Goal: Transaction & Acquisition: Purchase product/service

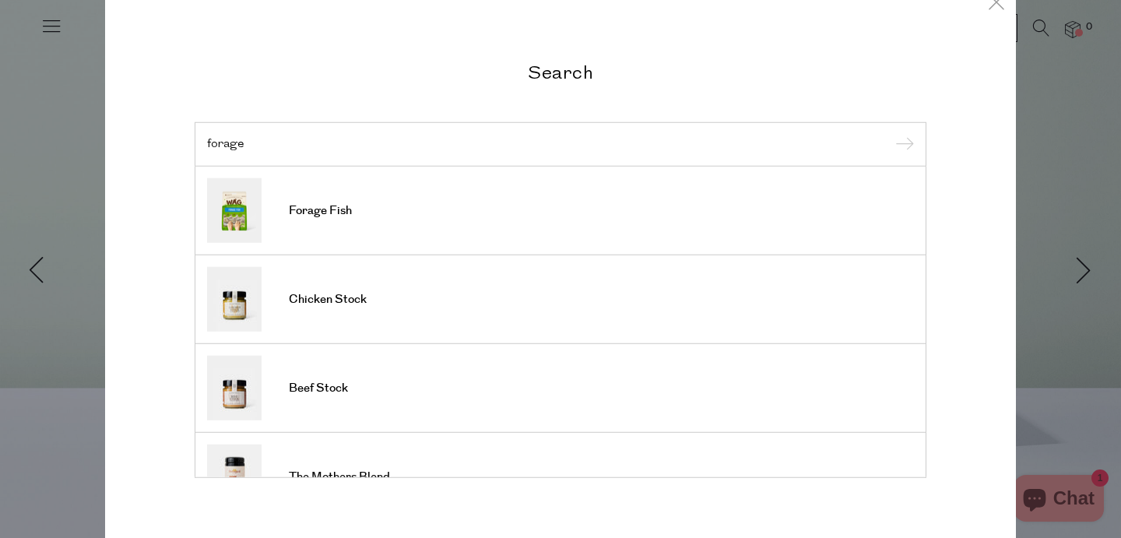
type input "forage"
click at [902, 145] on input "submit" at bounding box center [901, 144] width 23 height 23
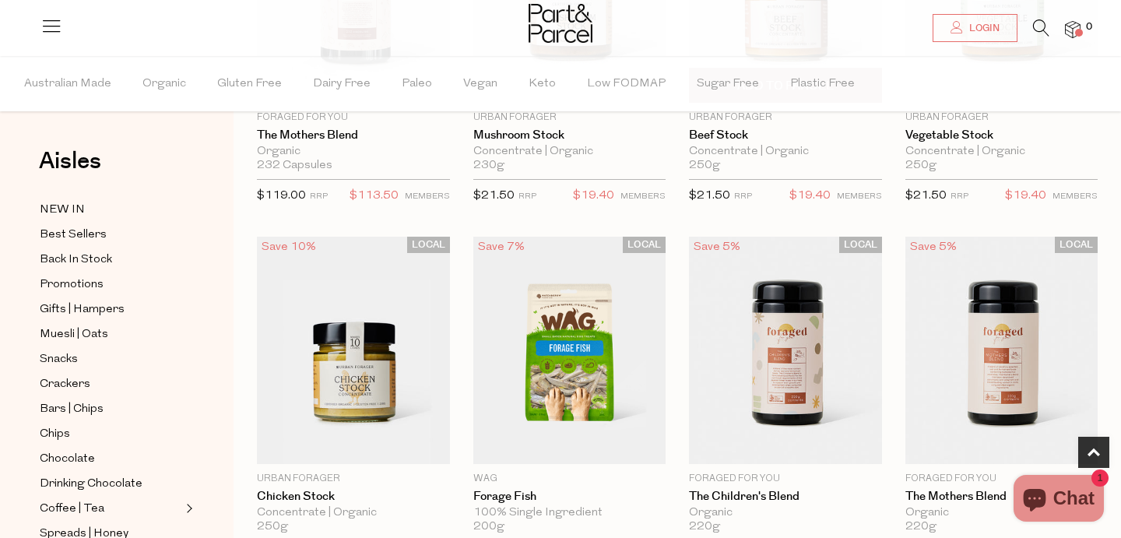
scroll to position [441, 0]
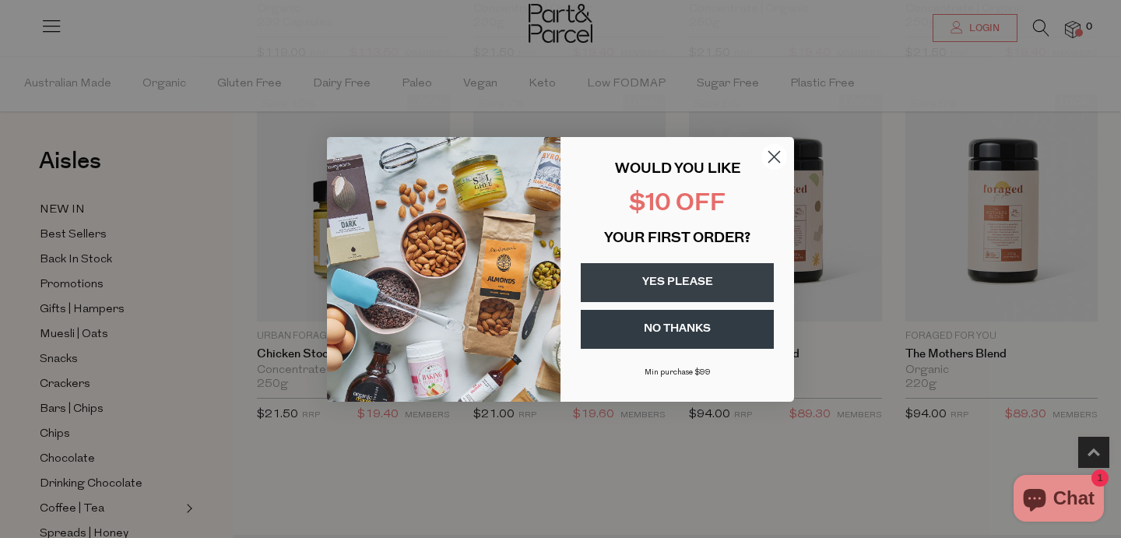
click at [777, 153] on icon "Close dialog" at bounding box center [774, 156] width 11 height 11
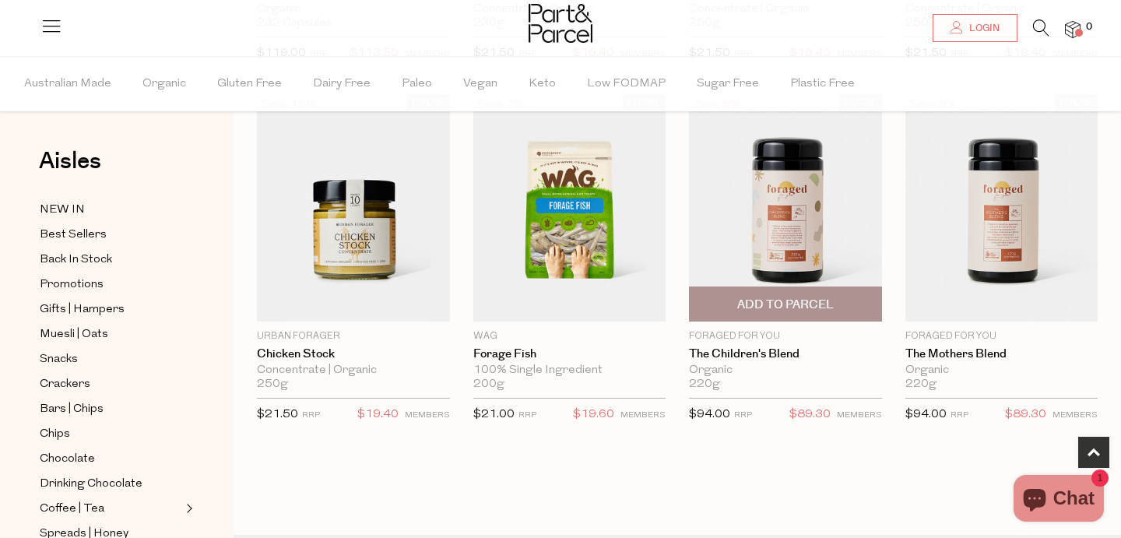
click at [792, 305] on span "Add To Parcel" at bounding box center [785, 305] width 97 height 16
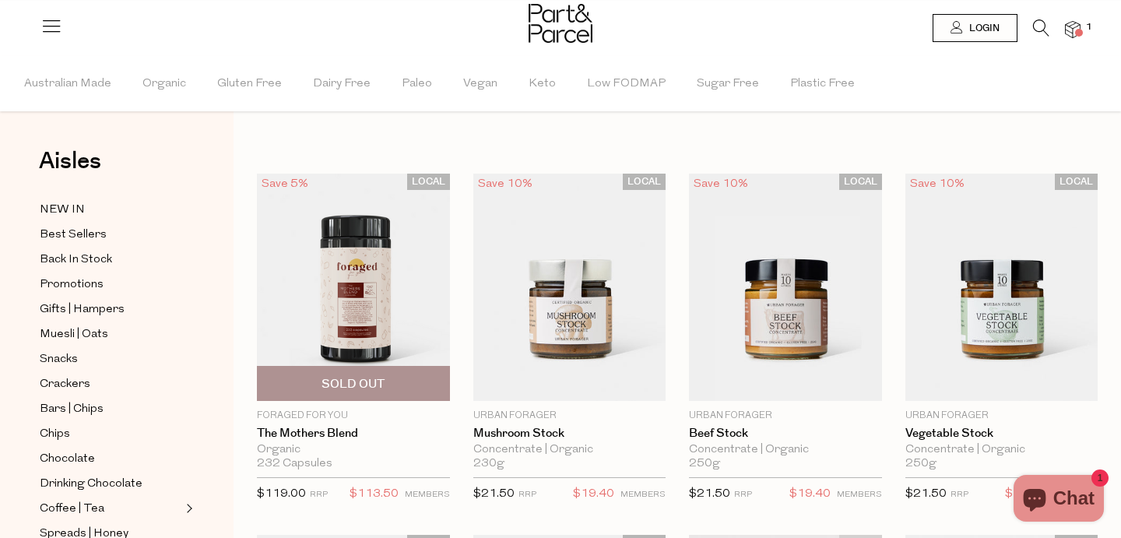
scroll to position [0, 0]
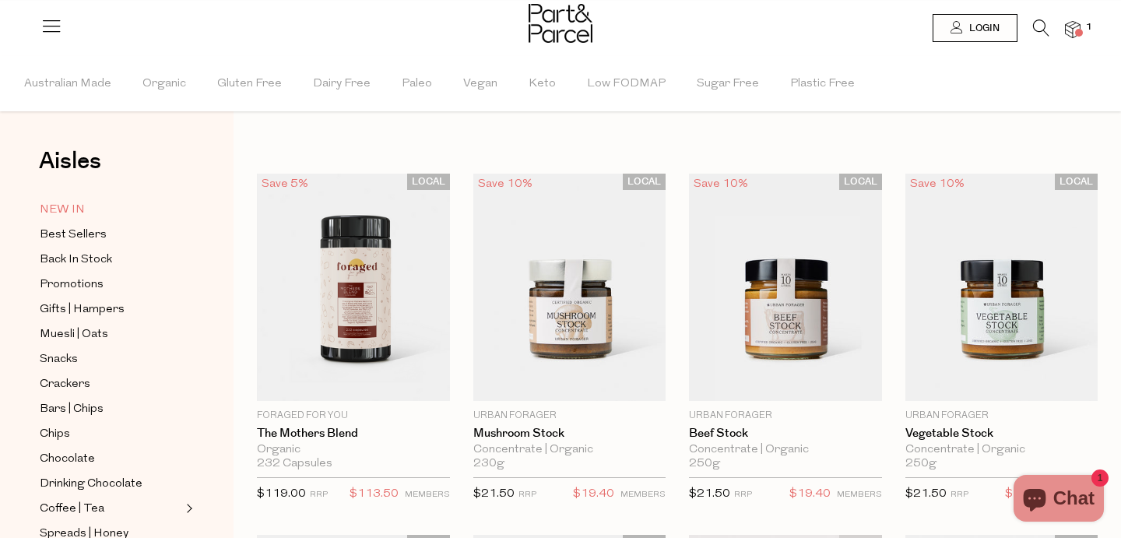
click at [76, 212] on span "NEW IN" at bounding box center [62, 210] width 45 height 19
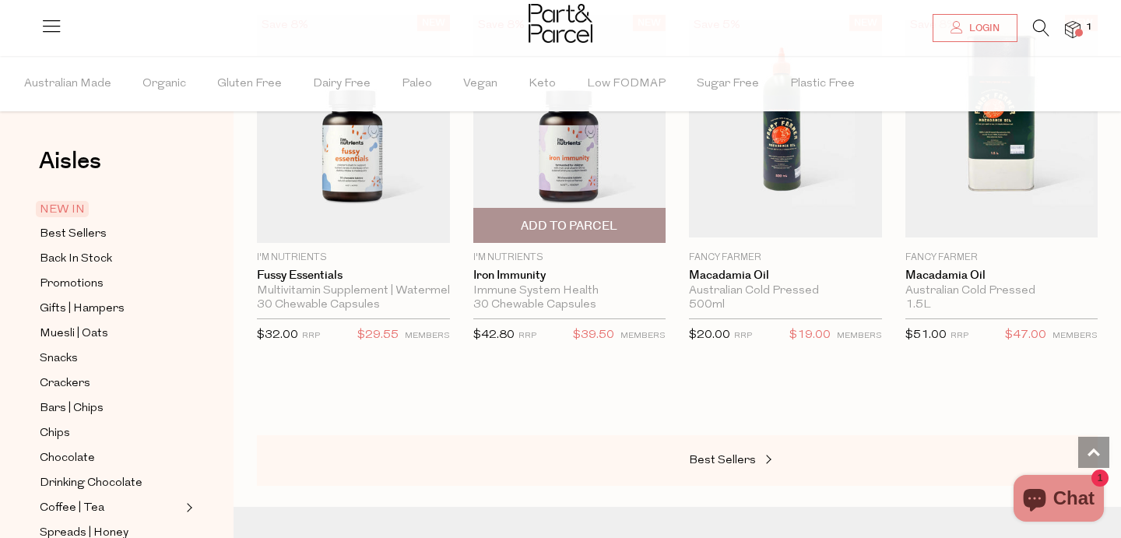
scroll to position [1734, 0]
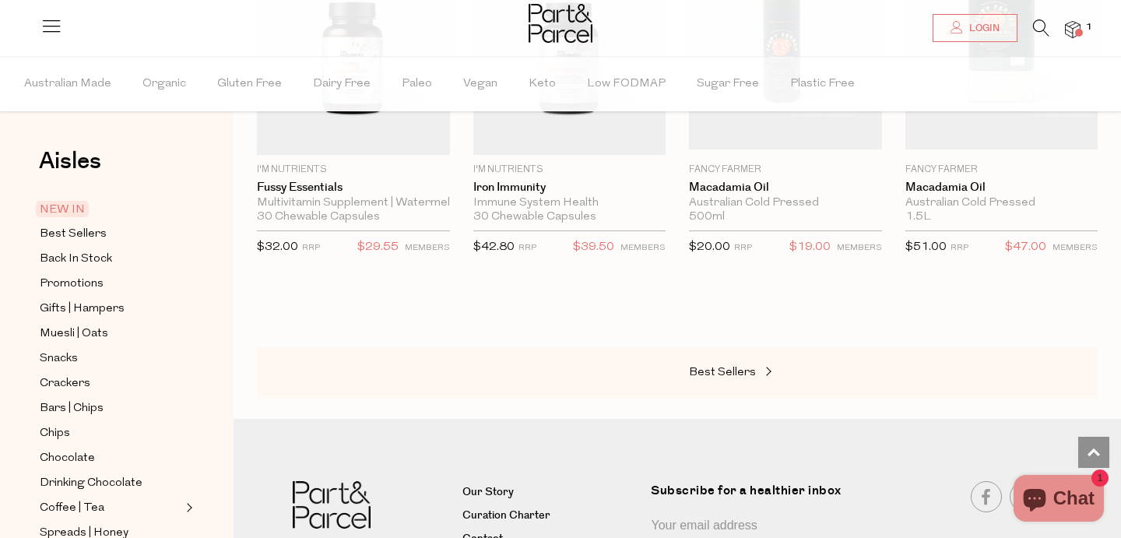
click at [704, 378] on div "Best Sellers" at bounding box center [677, 372] width 841 height 51
click at [708, 363] on link "Best Sellers" at bounding box center [767, 373] width 156 height 20
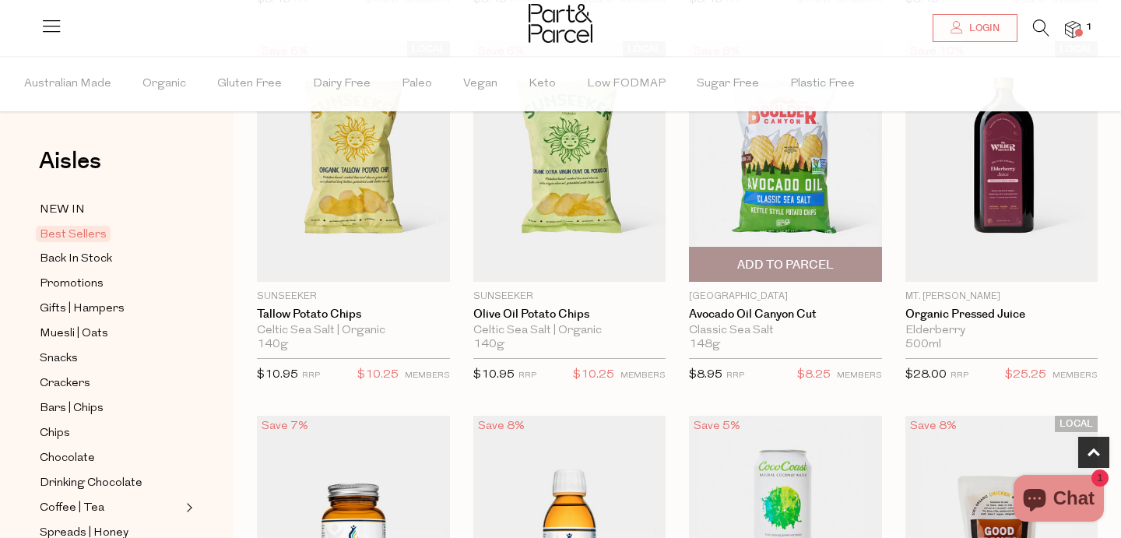
scroll to position [523, 0]
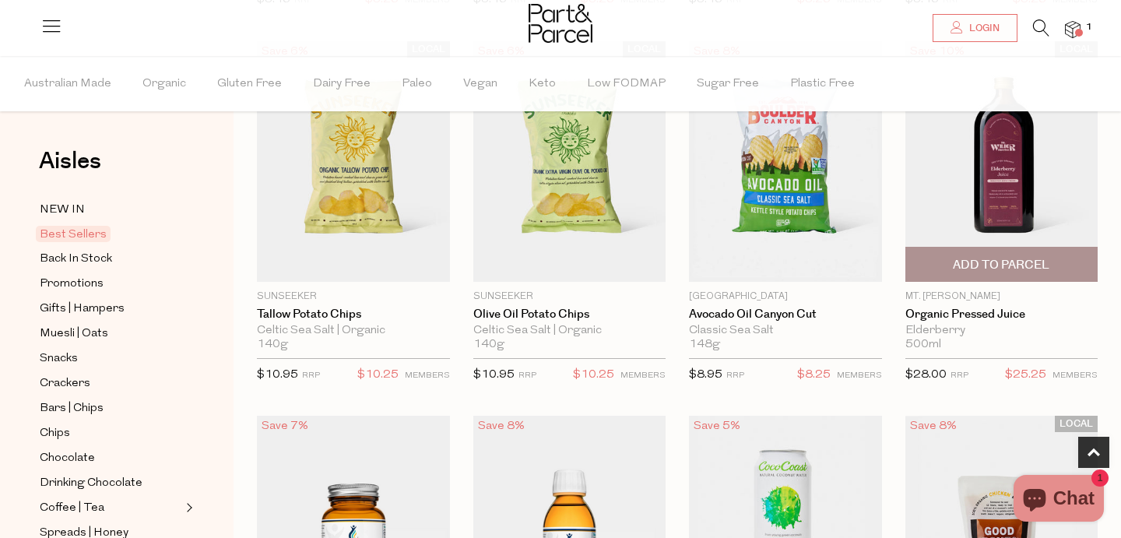
click at [1013, 266] on span "Add To Parcel" at bounding box center [1001, 265] width 97 height 16
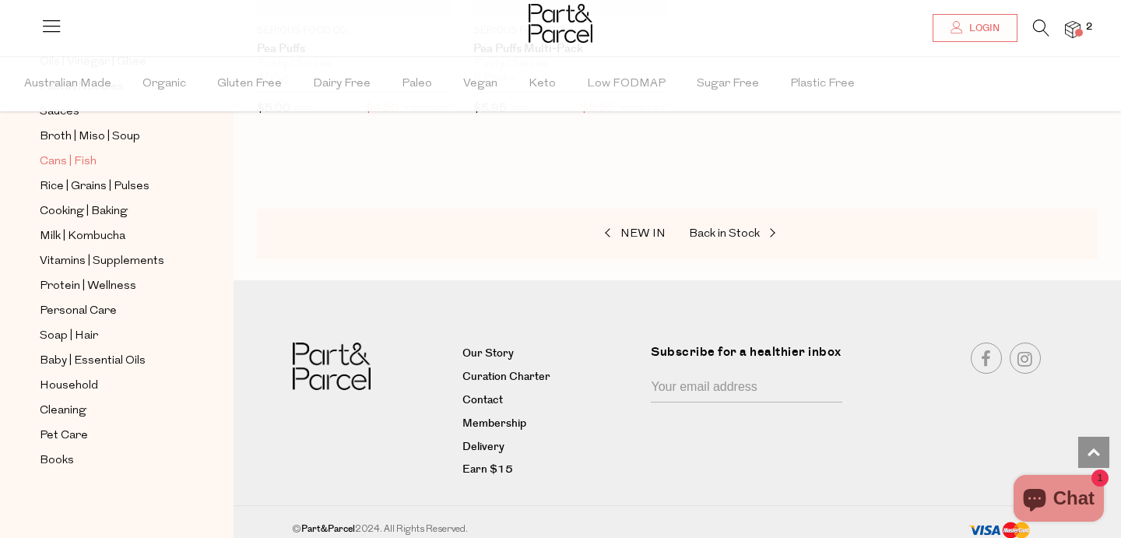
scroll to position [571, 0]
click at [64, 162] on span "Cans | Fish" at bounding box center [68, 162] width 57 height 19
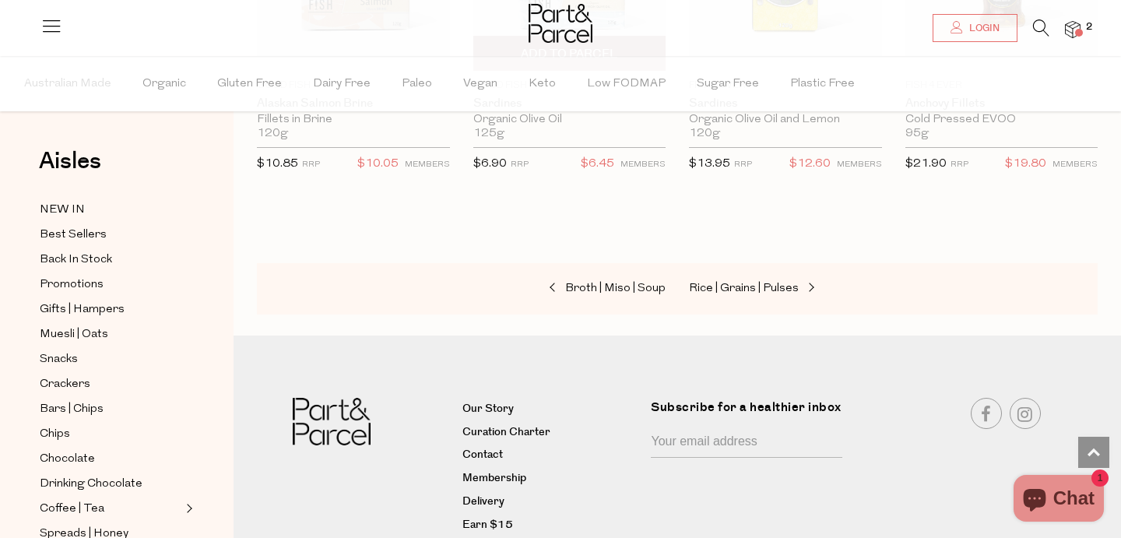
scroll to position [2171, 0]
click at [83, 335] on span "Muesli | Oats" at bounding box center [74, 334] width 68 height 19
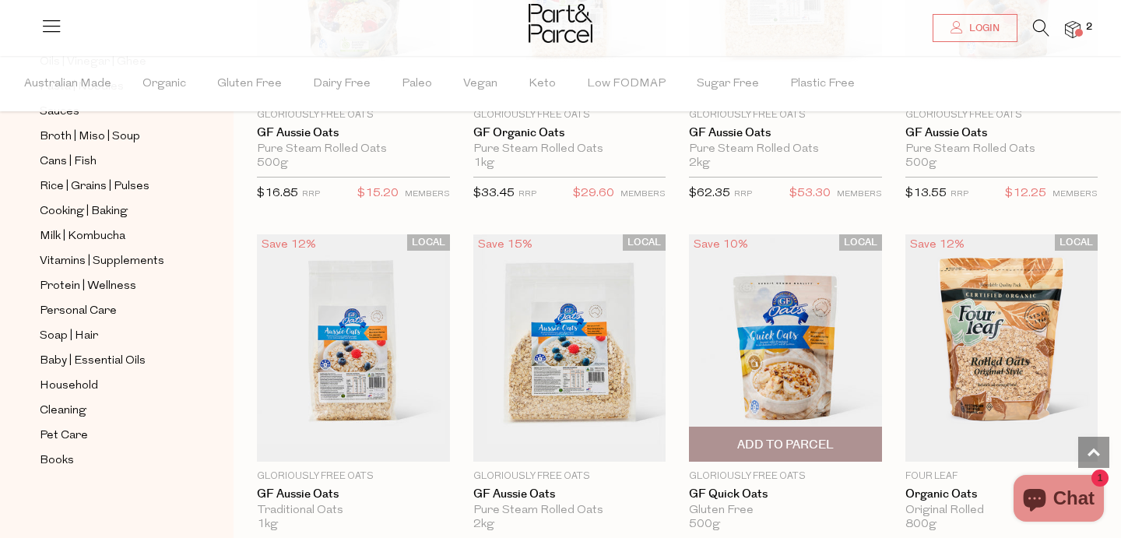
scroll to position [4290, 0]
